Goal: Use online tool/utility

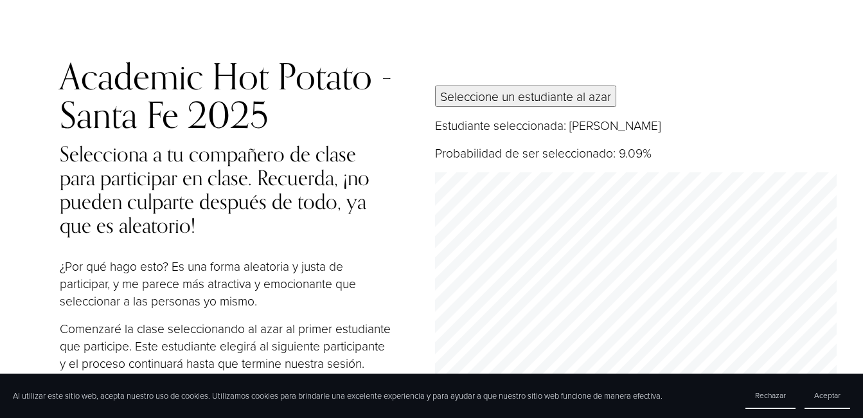
scroll to position [56, 0]
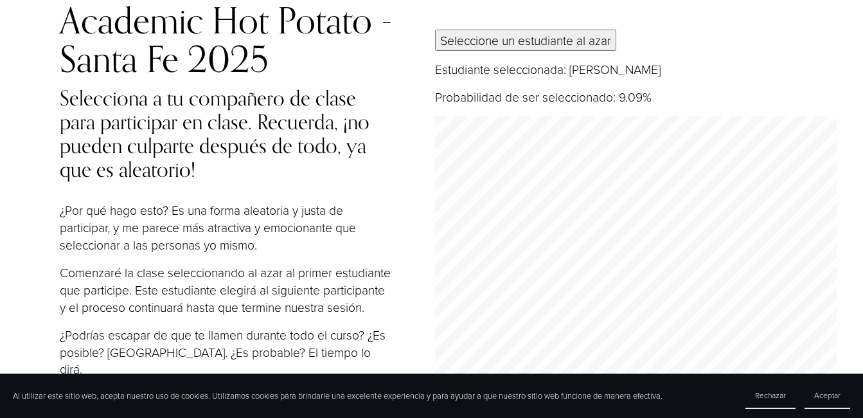
drag, startPoint x: 0, startPoint y: 0, endPoint x: 548, endPoint y: 43, distance: 549.2
click at [548, 43] on button "Seleccione un estudiante al azar" at bounding box center [525, 40] width 181 height 21
drag, startPoint x: 548, startPoint y: 43, endPoint x: 516, endPoint y: 42, distance: 31.5
click at [516, 42] on button "Seleccione un estudiante al azar" at bounding box center [525, 40] width 181 height 21
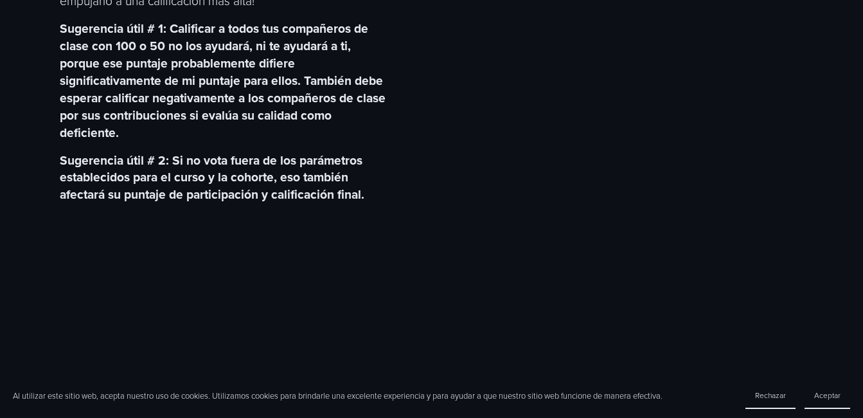
scroll to position [578, 0]
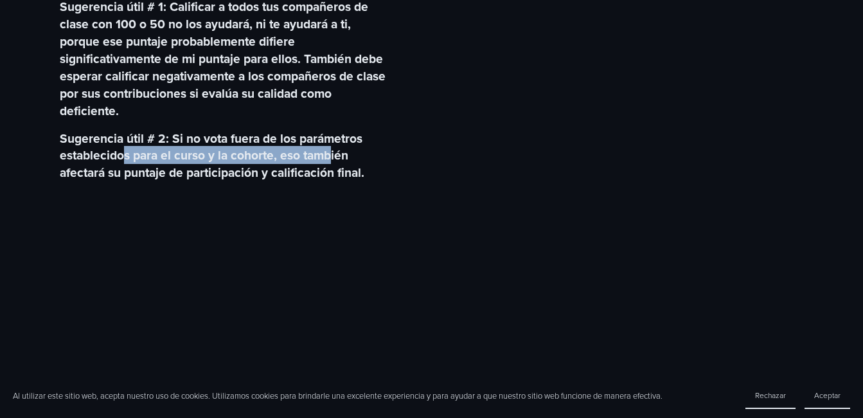
drag, startPoint x: 122, startPoint y: 157, endPoint x: 335, endPoint y: 165, distance: 212.9
click at [335, 165] on strong "Sugerencia útil # 2: Si no vota fuera de los parámetros establecidos para el cu…" at bounding box center [213, 155] width 306 height 53
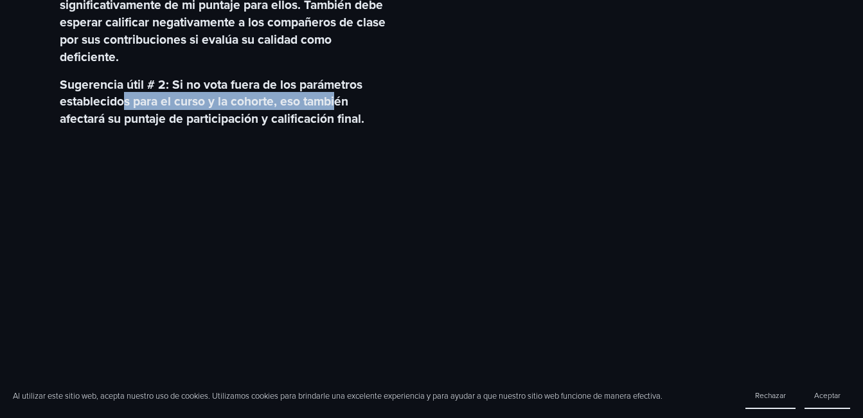
scroll to position [643, 0]
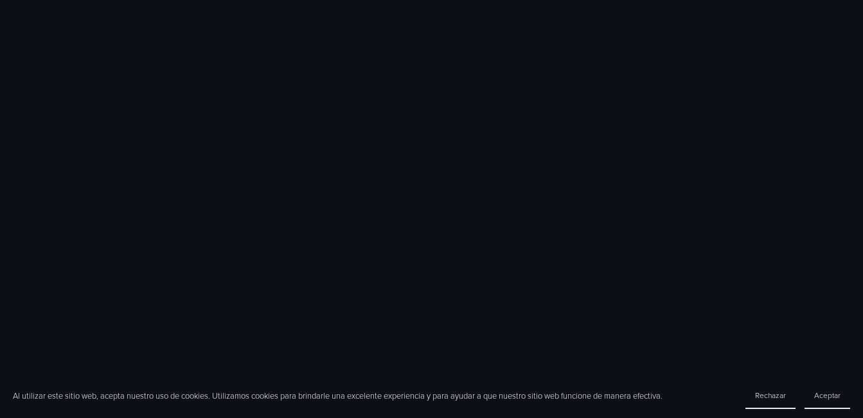
scroll to position [1289, 0]
